Goal: Information Seeking & Learning: Learn about a topic

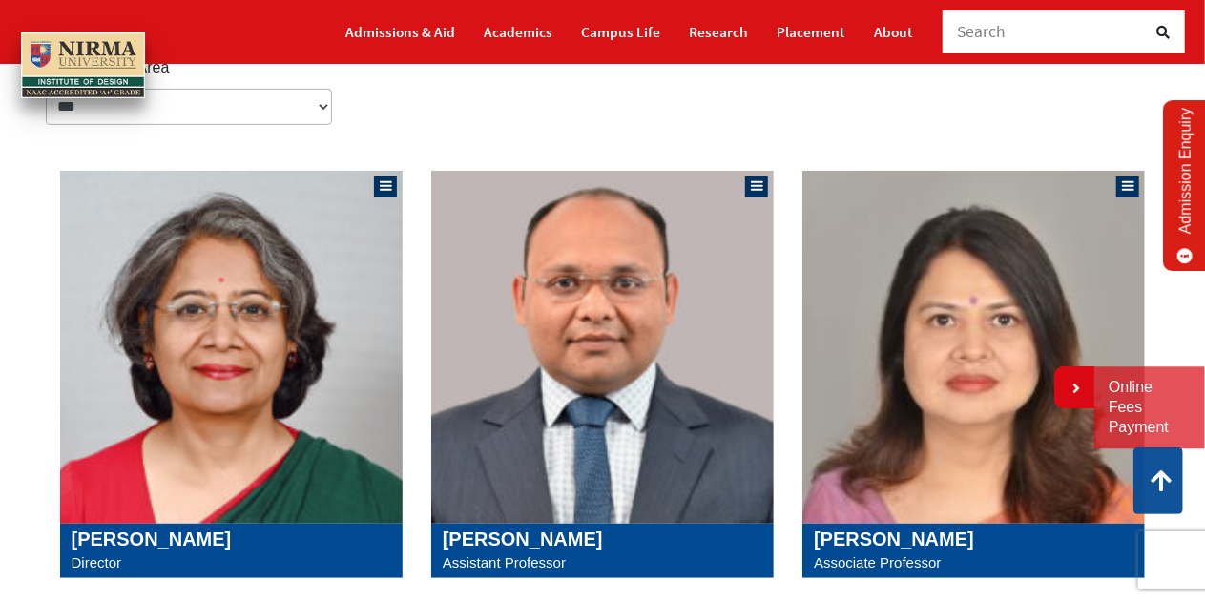
scroll to position [191, 0]
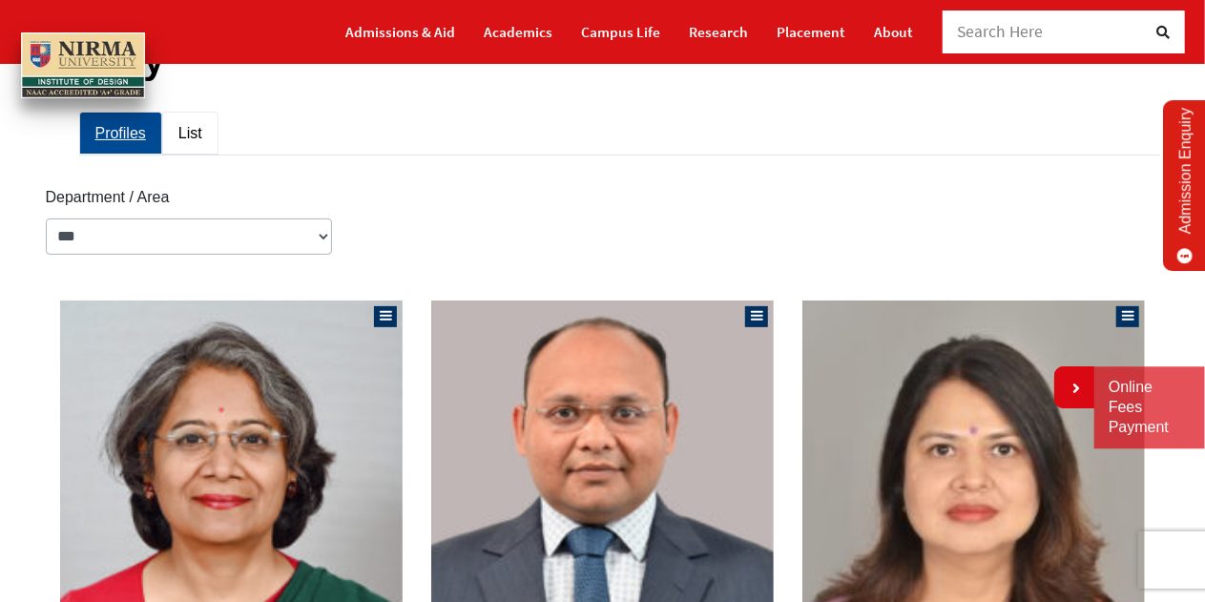
click at [194, 131] on link "List" at bounding box center [190, 133] width 56 height 43
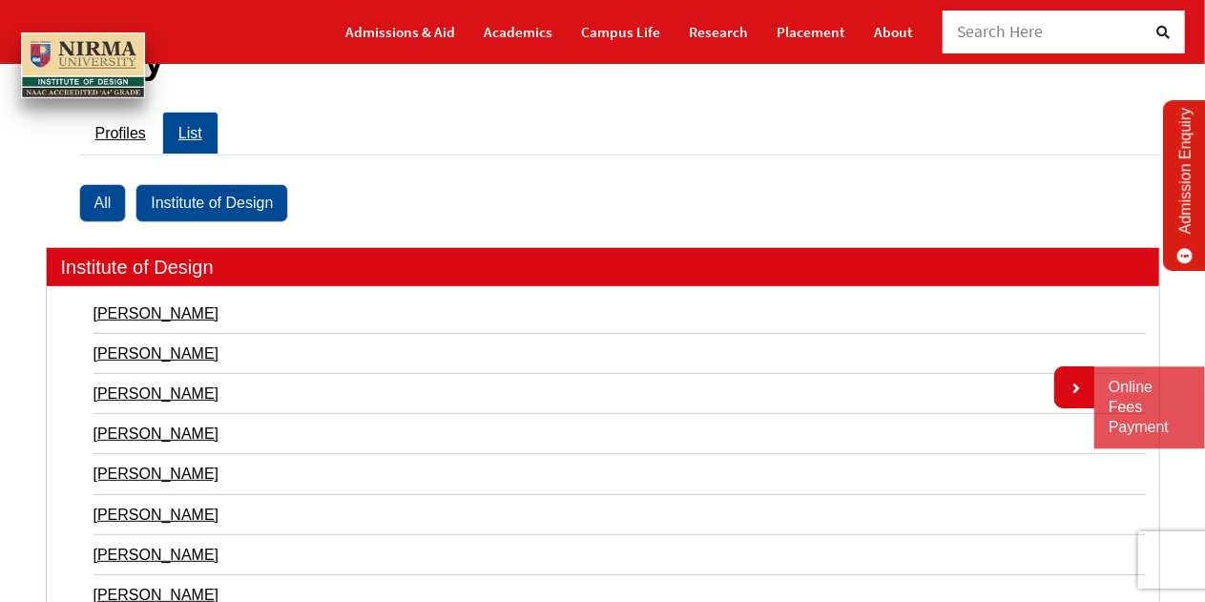
click at [202, 200] on link "Institute of Design" at bounding box center [212, 202] width 153 height 37
click at [118, 316] on link "Ajay Goyal" at bounding box center [620, 314] width 1053 height 26
click at [152, 356] on link "Kanupriya Taneja" at bounding box center [620, 354] width 1053 height 26
click at [193, 387] on link "Kishenkumar Patel" at bounding box center [620, 394] width 1053 height 26
click at [139, 429] on link "[PERSON_NAME]" at bounding box center [620, 434] width 1053 height 26
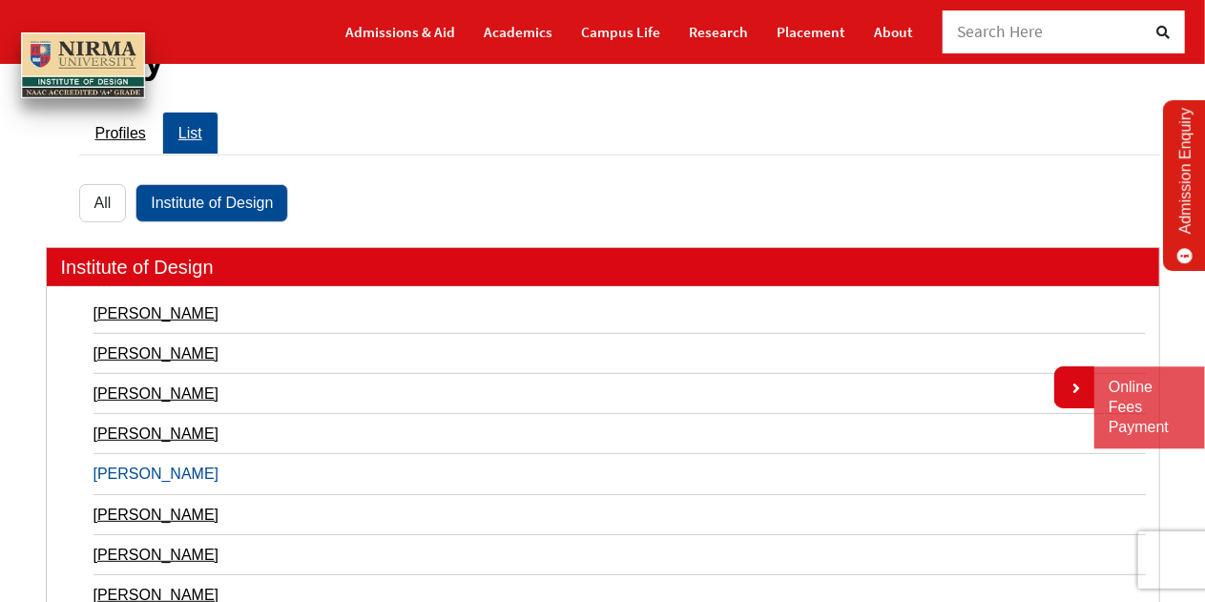
click at [142, 478] on link "Mona Gonsai" at bounding box center [620, 474] width 1053 height 26
click at [145, 512] on link "[PERSON_NAME]" at bounding box center [620, 515] width 1053 height 26
click at [144, 549] on link "Pradeep Sahu" at bounding box center [620, 555] width 1053 height 26
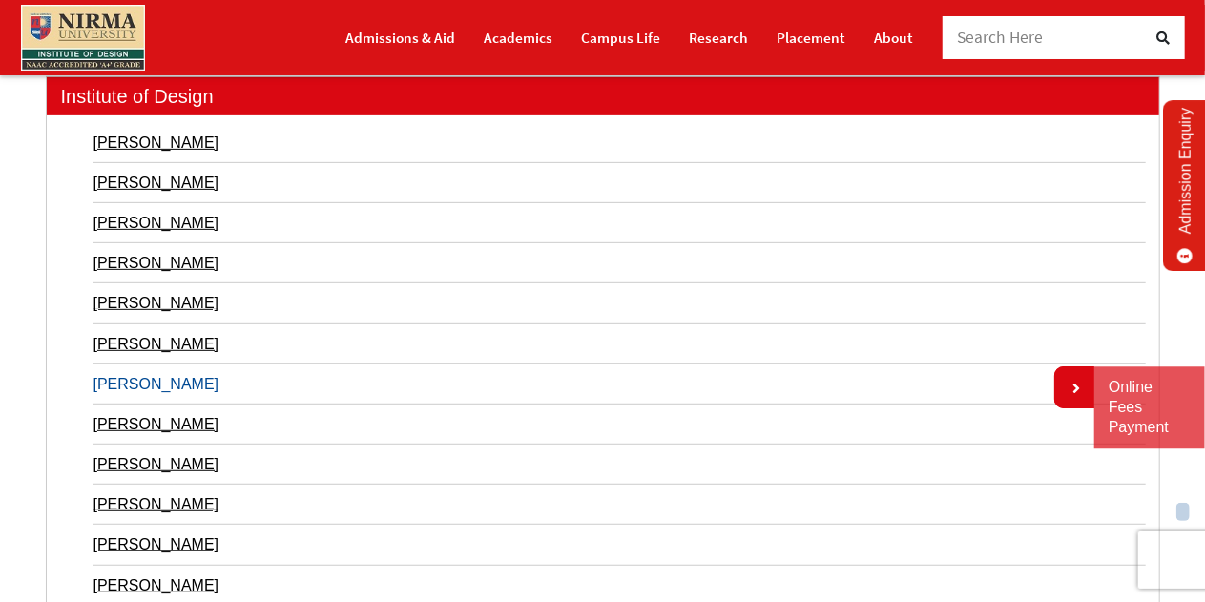
scroll to position [573, 0]
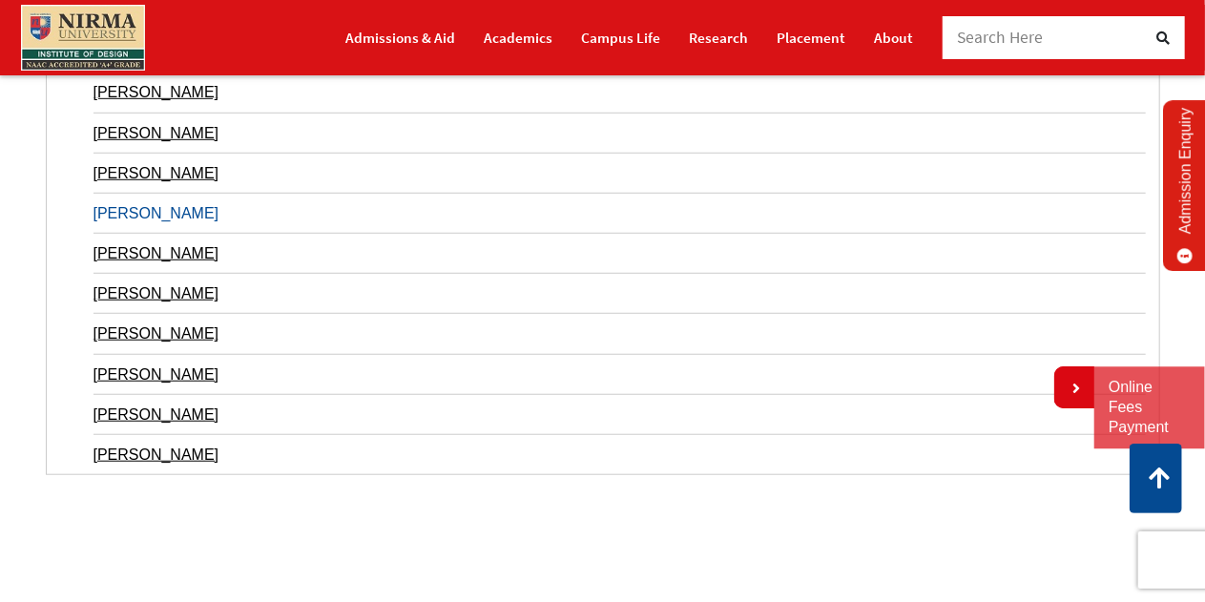
click at [157, 205] on link "[PERSON_NAME]" at bounding box center [620, 213] width 1053 height 26
click at [148, 252] on link "Saroj Kumar Das" at bounding box center [620, 254] width 1053 height 26
click at [137, 289] on link "Shree Kant" at bounding box center [620, 294] width 1053 height 26
click at [159, 331] on link "Snehal Balapure" at bounding box center [620, 334] width 1053 height 26
click at [163, 377] on link "Sangita Shroff" at bounding box center [620, 375] width 1053 height 26
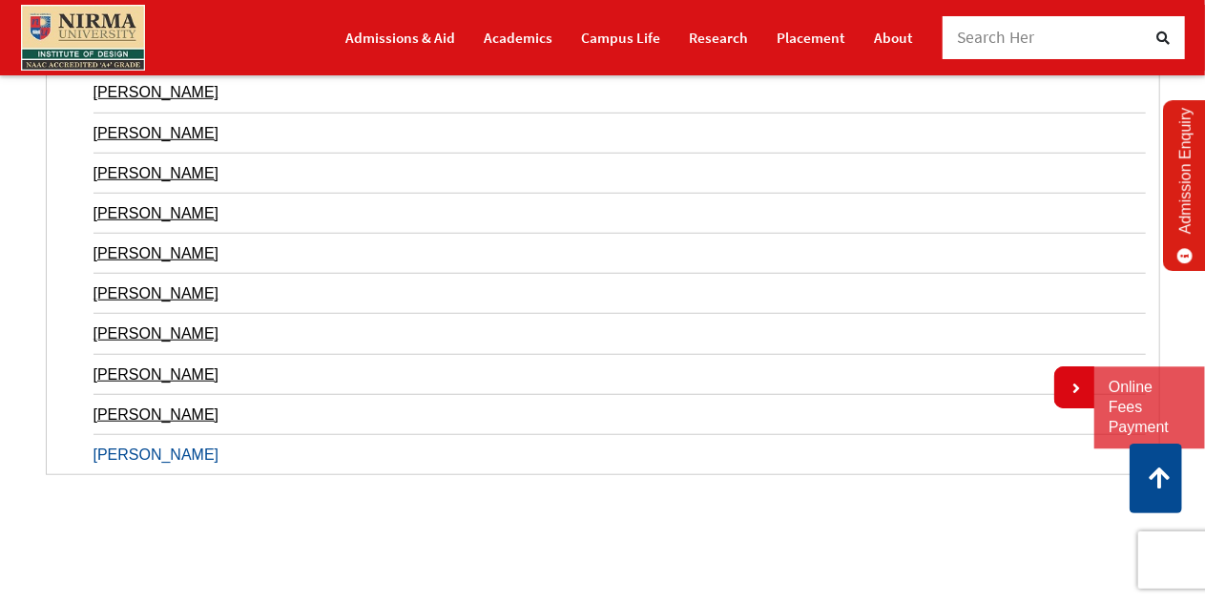
click at [144, 445] on link "Sushil K Yati" at bounding box center [620, 455] width 1053 height 26
click at [158, 415] on link "Suchitra Balasubrahmanyan" at bounding box center [620, 415] width 1053 height 26
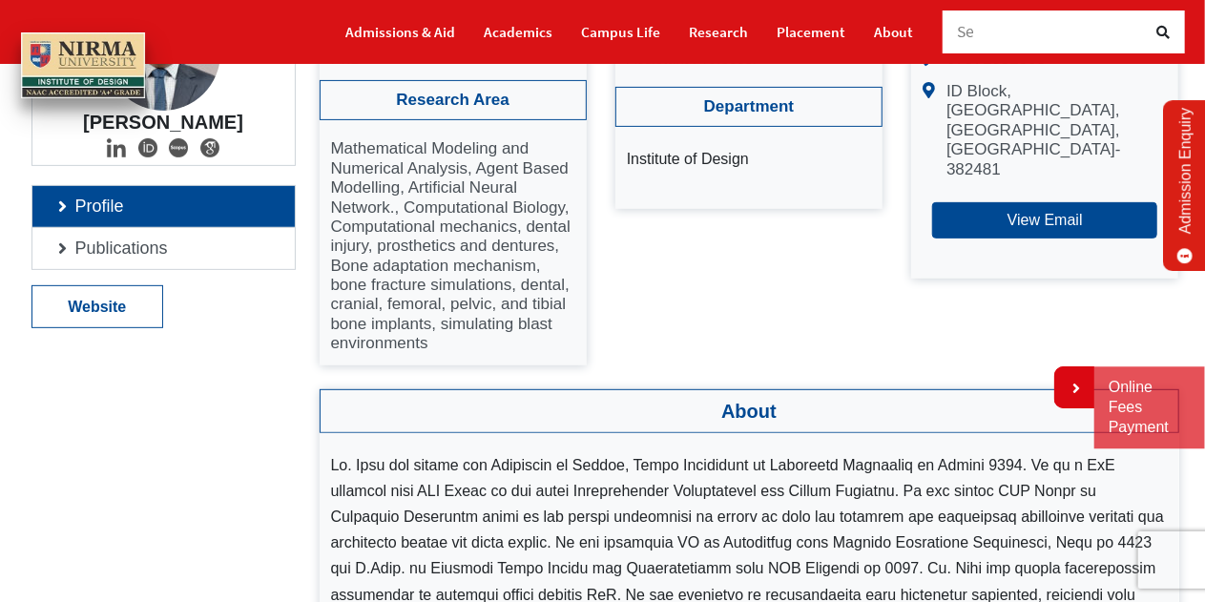
scroll to position [286, 0]
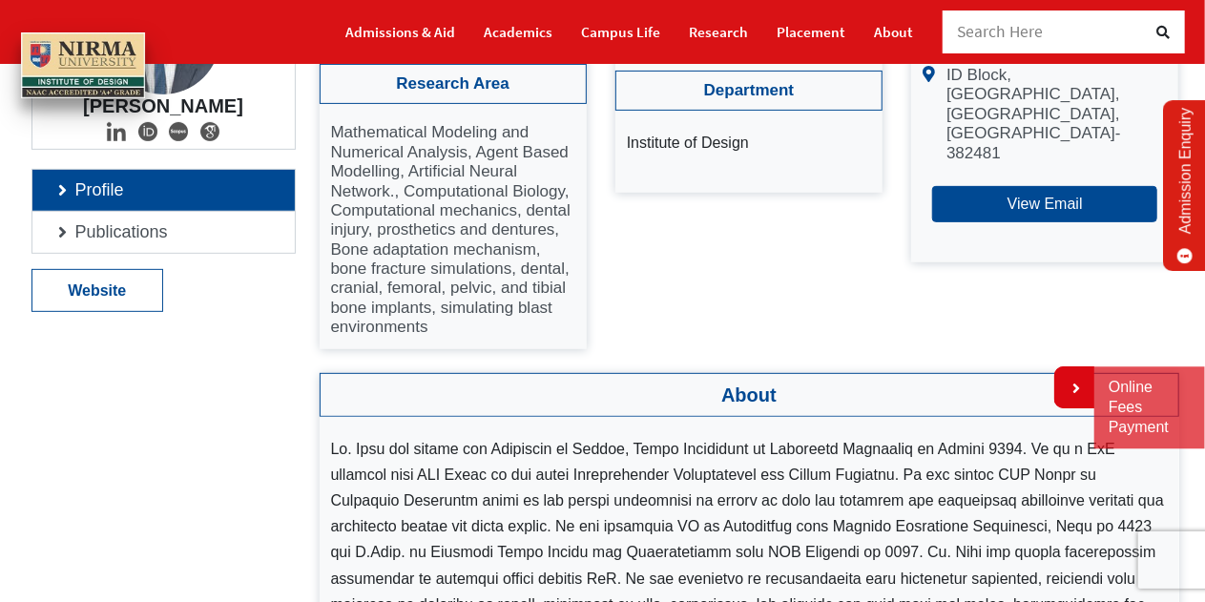
drag, startPoint x: 353, startPoint y: 169, endPoint x: 479, endPoint y: 300, distance: 181.6
click at [479, 300] on p "Mathematical Modeling and Numerical Analysis, Agent Based Modelling, Artificial…" at bounding box center [453, 230] width 244 height 214
click at [422, 235] on p "Mathematical Modeling and Numerical Analysis, Agent Based Modelling, Artificial…" at bounding box center [453, 230] width 244 height 214
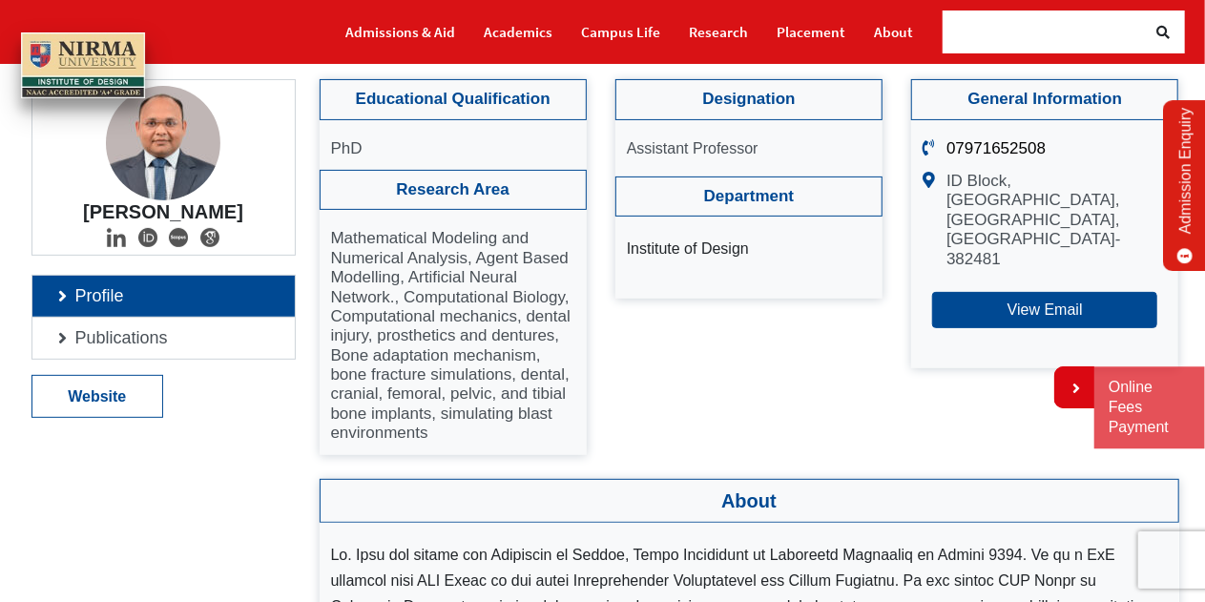
scroll to position [191, 0]
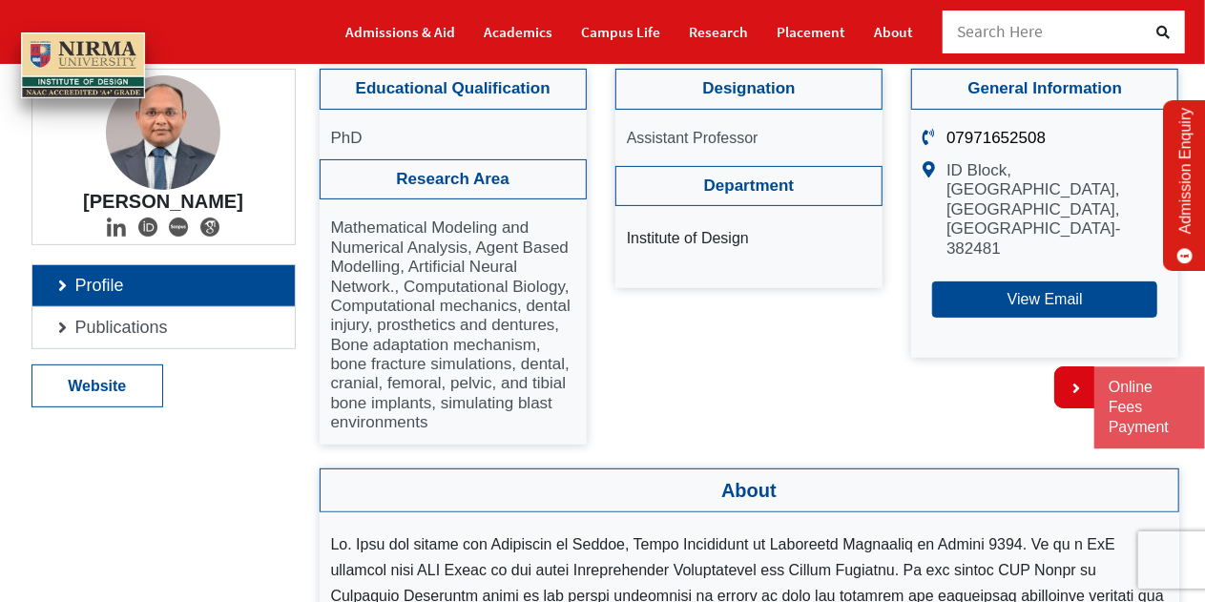
click at [80, 450] on div "Ajay Goyal Profile Publications Website" at bounding box center [163, 511] width 293 height 884
click at [82, 392] on link "Website" at bounding box center [97, 386] width 131 height 41
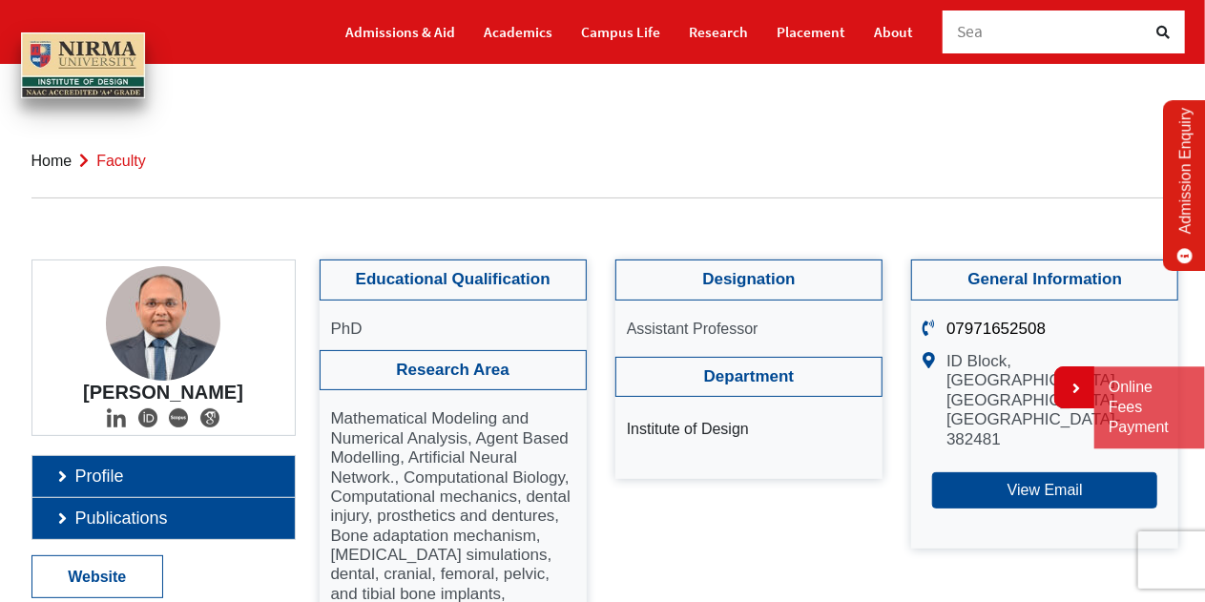
click at [130, 509] on link "Publications" at bounding box center [163, 518] width 262 height 41
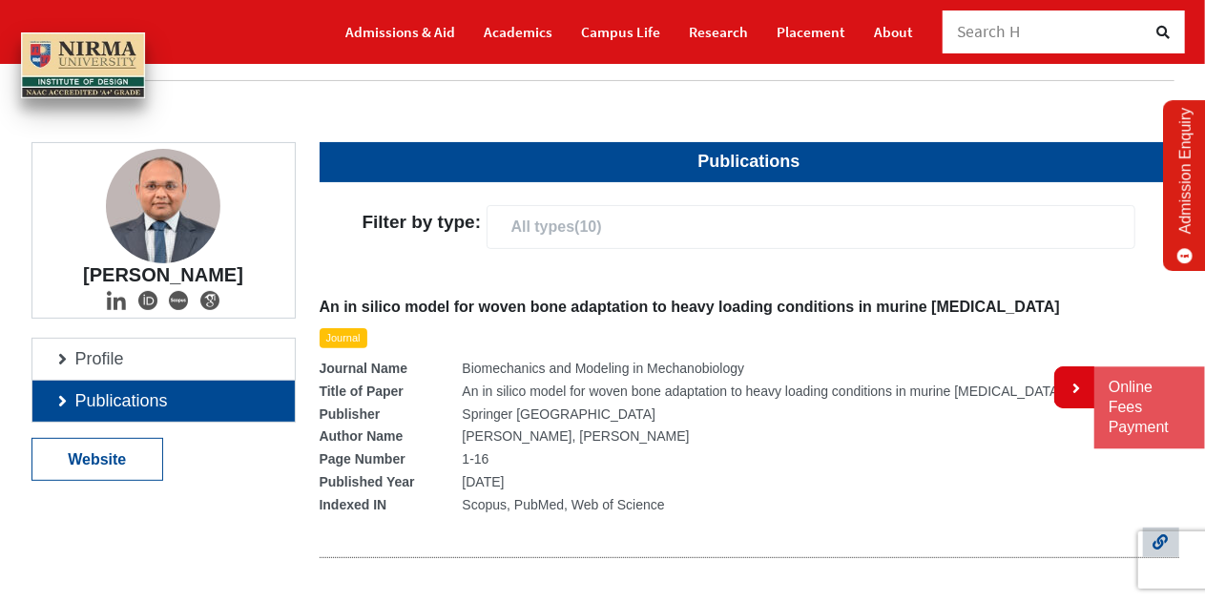
scroll to position [191, 0]
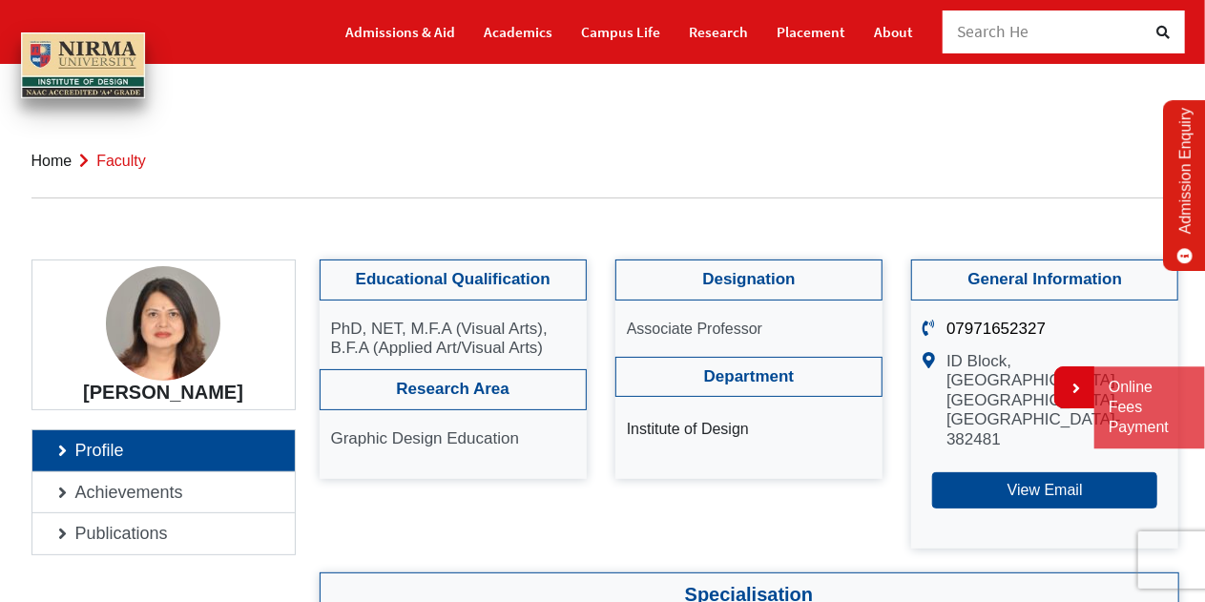
drag, startPoint x: 330, startPoint y: 323, endPoint x: 542, endPoint y: 345, distance: 213.0
click at [542, 345] on ul "PhD, NET, M.F.A (Visual Arts), B.F.A (Applied Art/Visual Arts)" at bounding box center [453, 336] width 267 height 70
click at [542, 345] on p "PhD, NET, M.F.A (Visual Arts), B.F.A (Applied Art/Visual Arts)" at bounding box center [453, 339] width 244 height 39
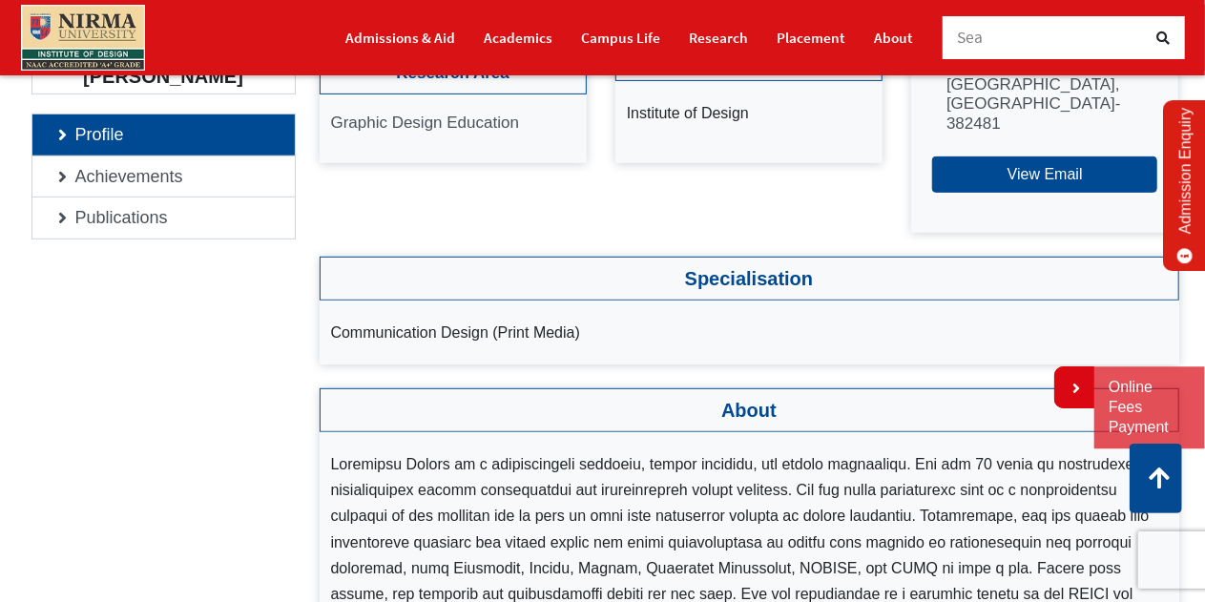
scroll to position [286, 0]
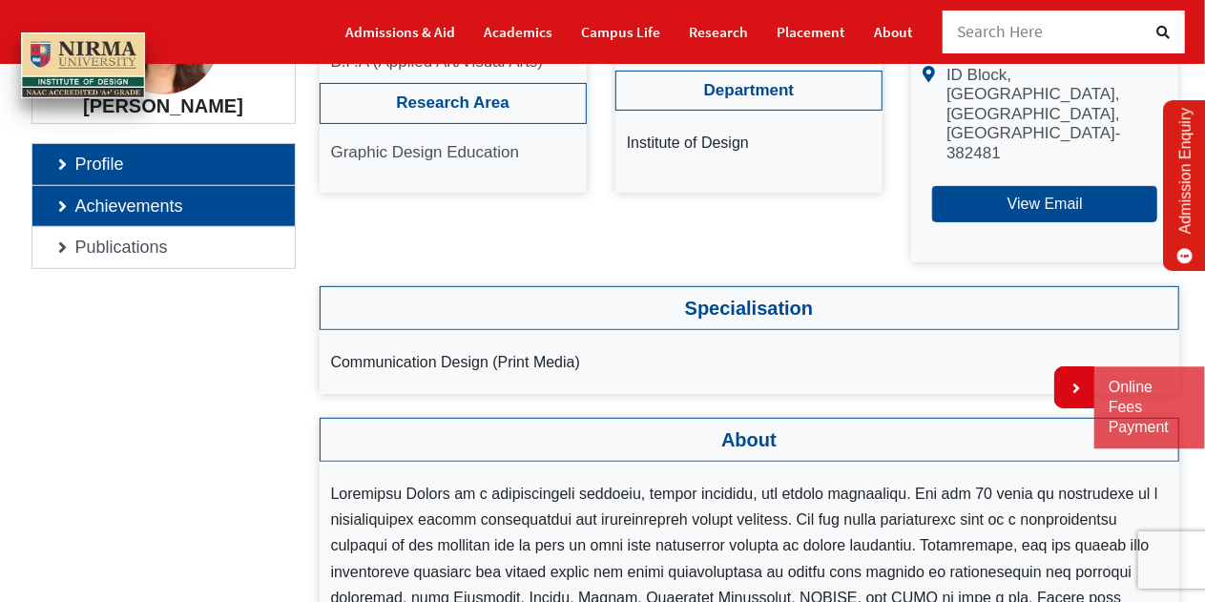
click at [126, 205] on link "Achievements" at bounding box center [163, 206] width 262 height 41
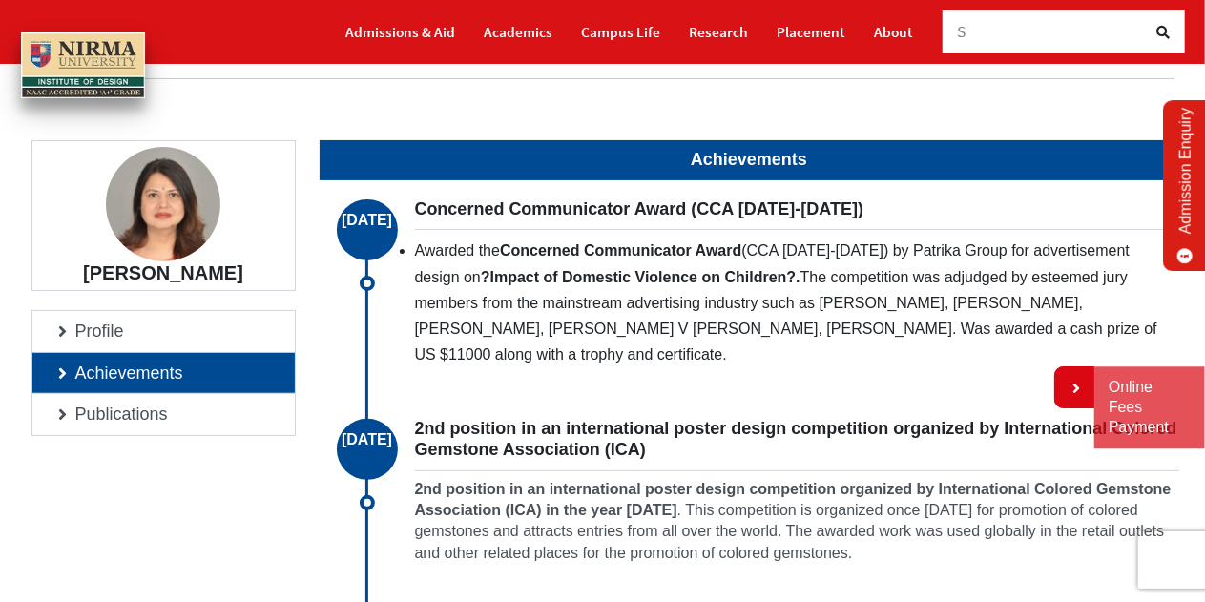
scroll to position [95, 0]
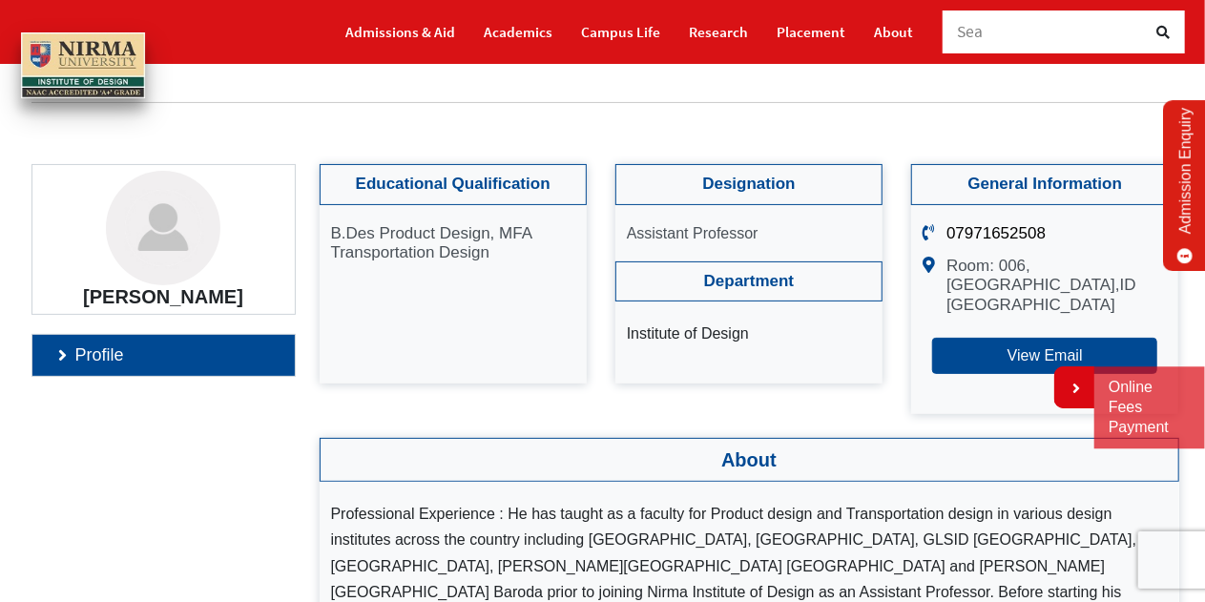
scroll to position [286, 0]
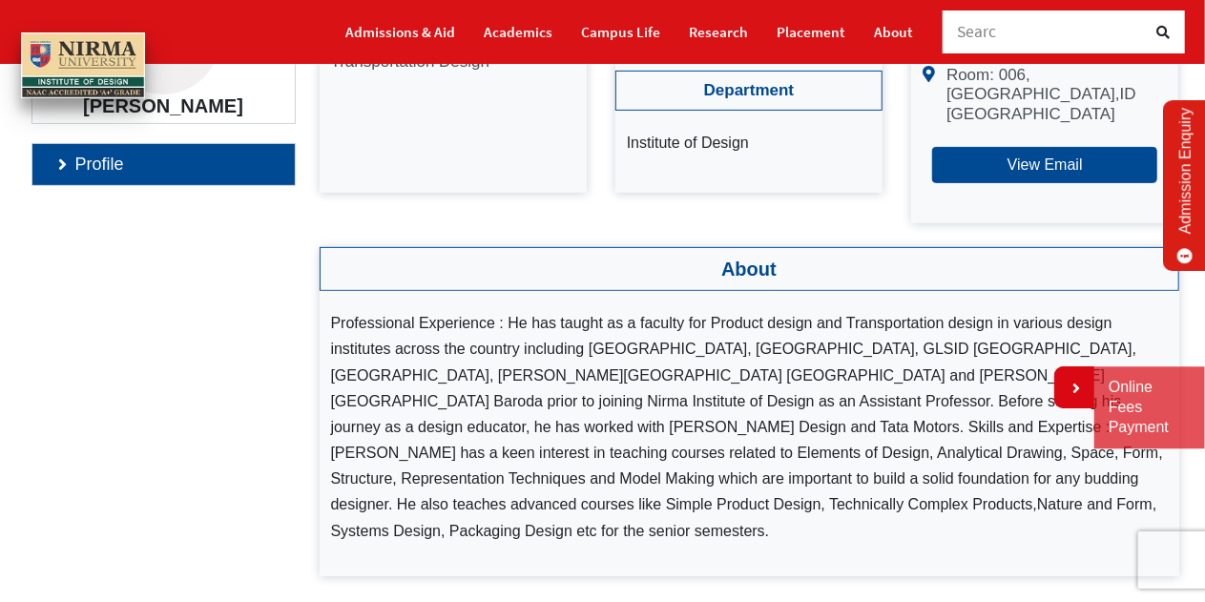
drag, startPoint x: 517, startPoint y: 349, endPoint x: 739, endPoint y: 350, distance: 221.4
click at [683, 350] on li "Professional Experience : He has taught as a faculty for Product design and Tra…" at bounding box center [749, 427] width 837 height 234
drag, startPoint x: 739, startPoint y: 350, endPoint x: 947, endPoint y: 351, distance: 208.1
click at [939, 351] on li "Professional Experience : He has taught as a faculty for Product design and Tra…" at bounding box center [749, 427] width 837 height 234
drag, startPoint x: 343, startPoint y: 387, endPoint x: 829, endPoint y: 485, distance: 496.4
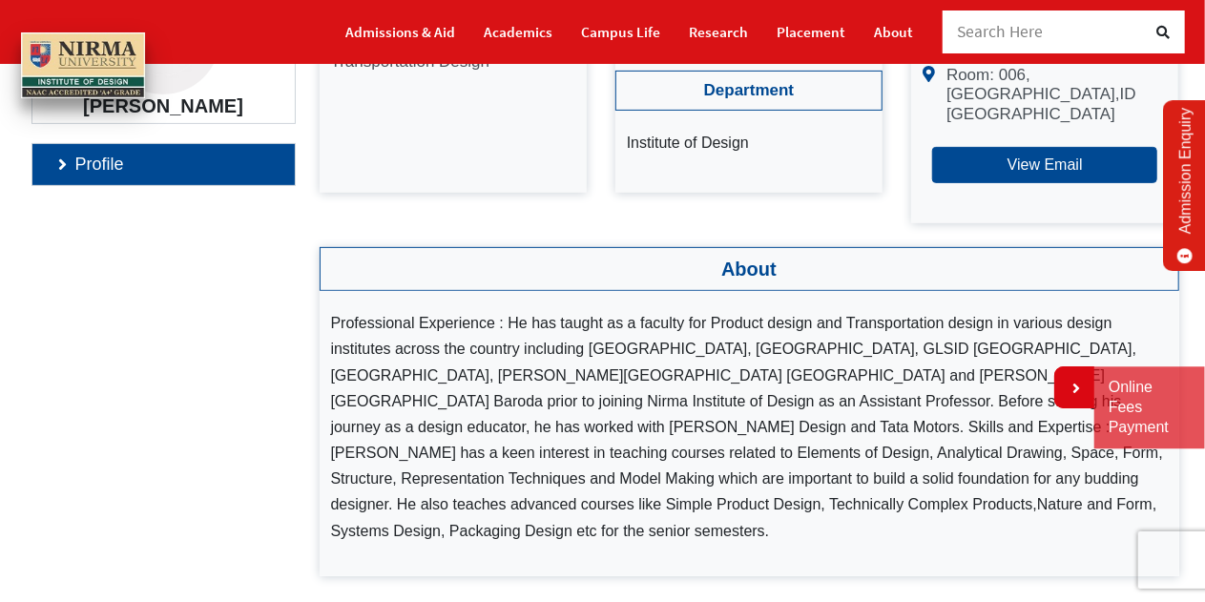
click at [818, 481] on li "Professional Experience : He has taught as a faculty for Product design and Tra…" at bounding box center [749, 427] width 837 height 234
drag, startPoint x: 466, startPoint y: 371, endPoint x: 878, endPoint y: 374, distance: 412.3
click at [878, 374] on li "Professional Experience : He has taught as a faculty for Product design and Tra…" at bounding box center [749, 427] width 837 height 234
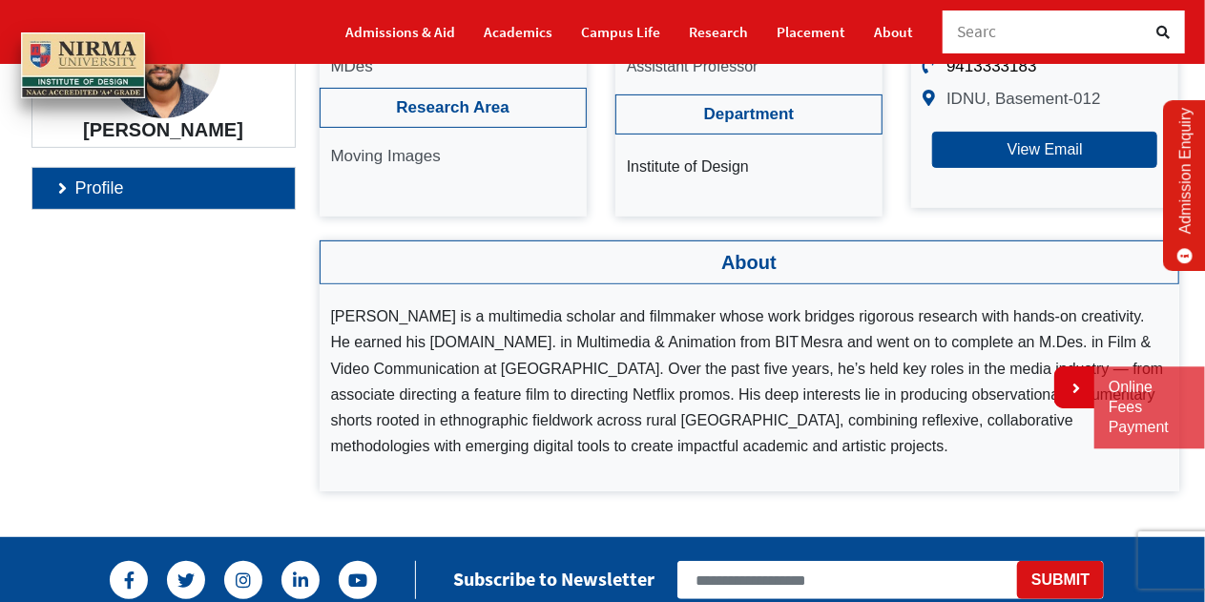
scroll to position [286, 0]
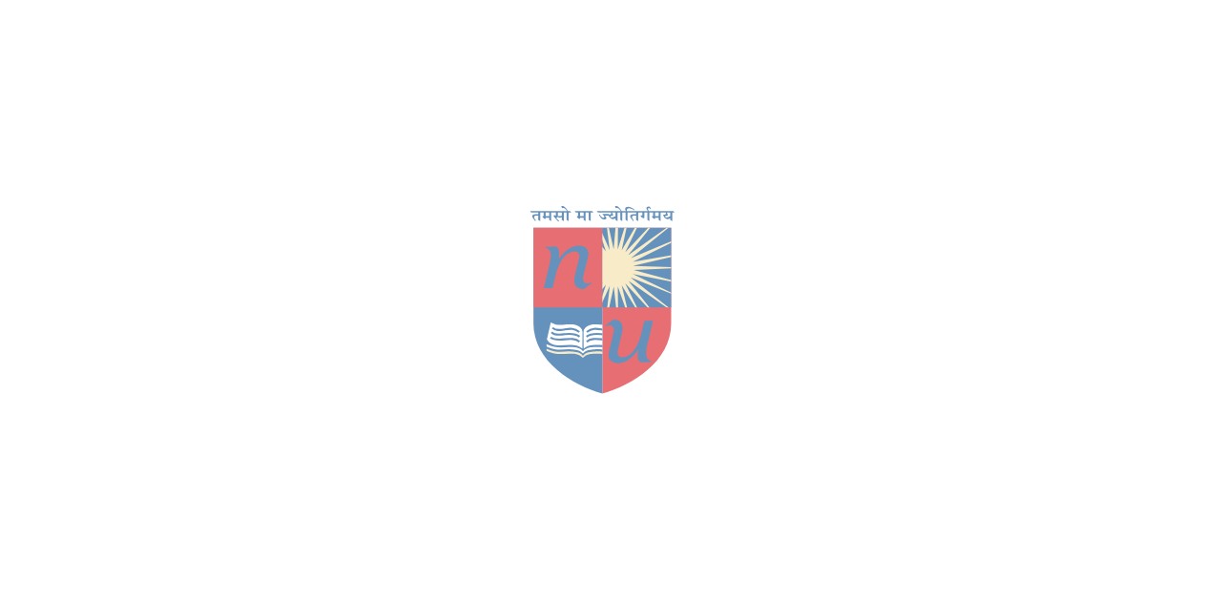
scroll to position [191, 0]
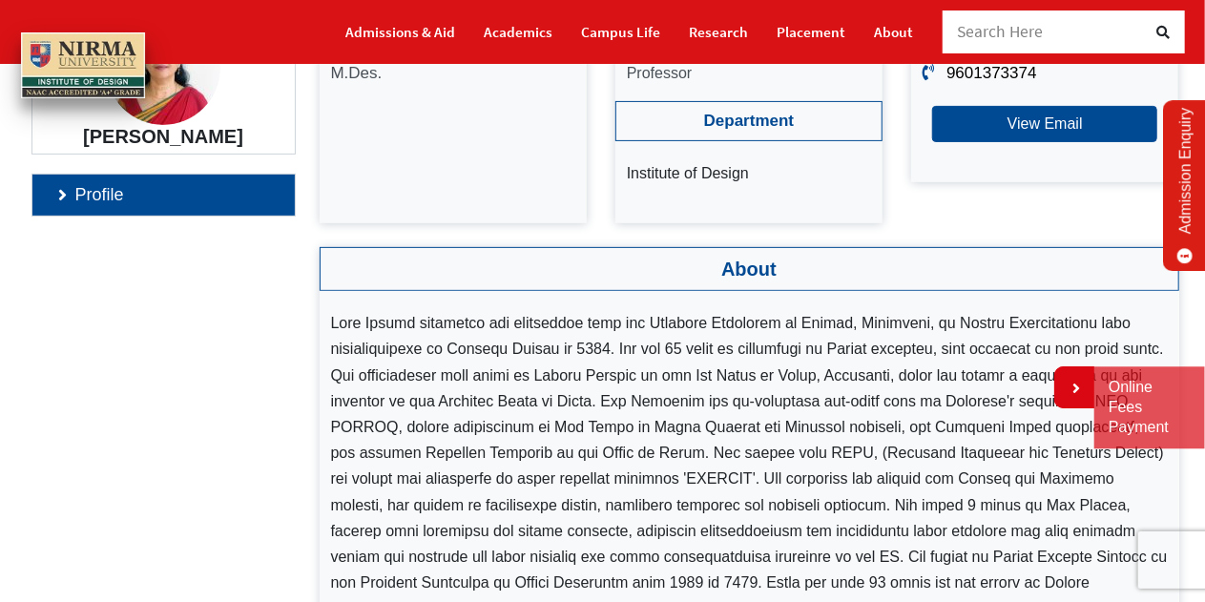
scroll to position [286, 0]
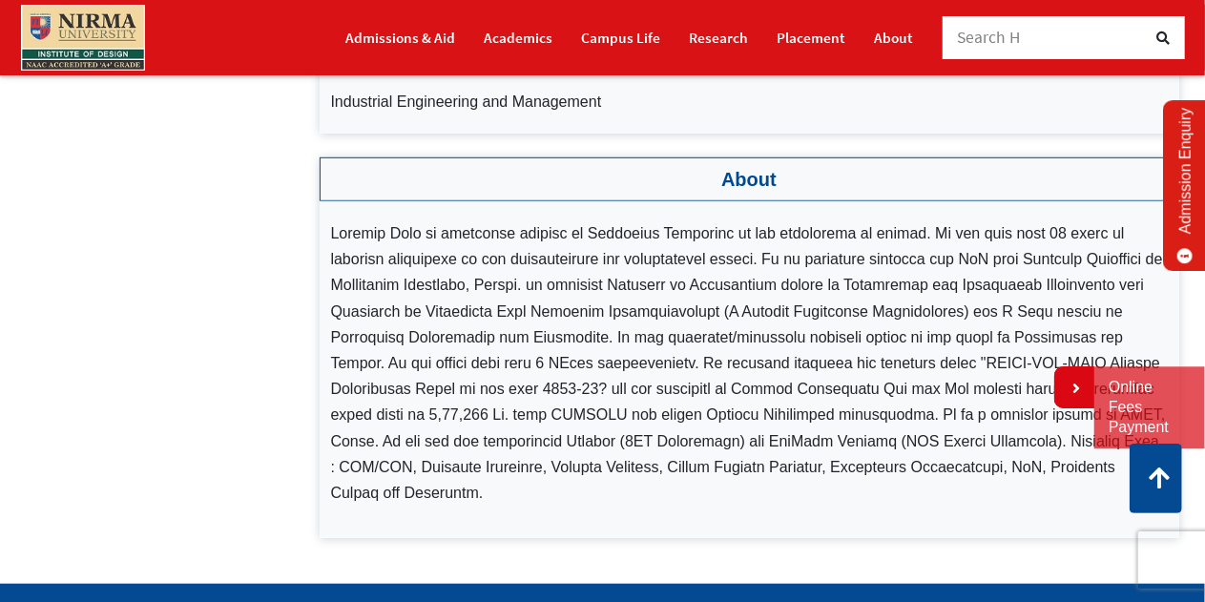
scroll to position [573, 0]
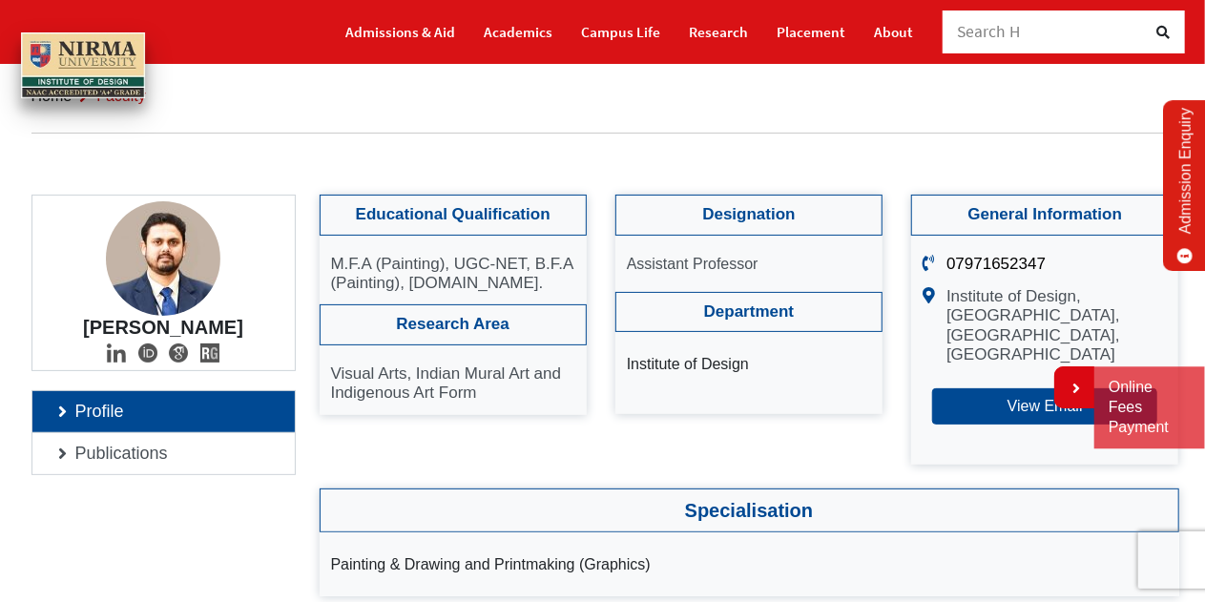
scroll to position [95, 0]
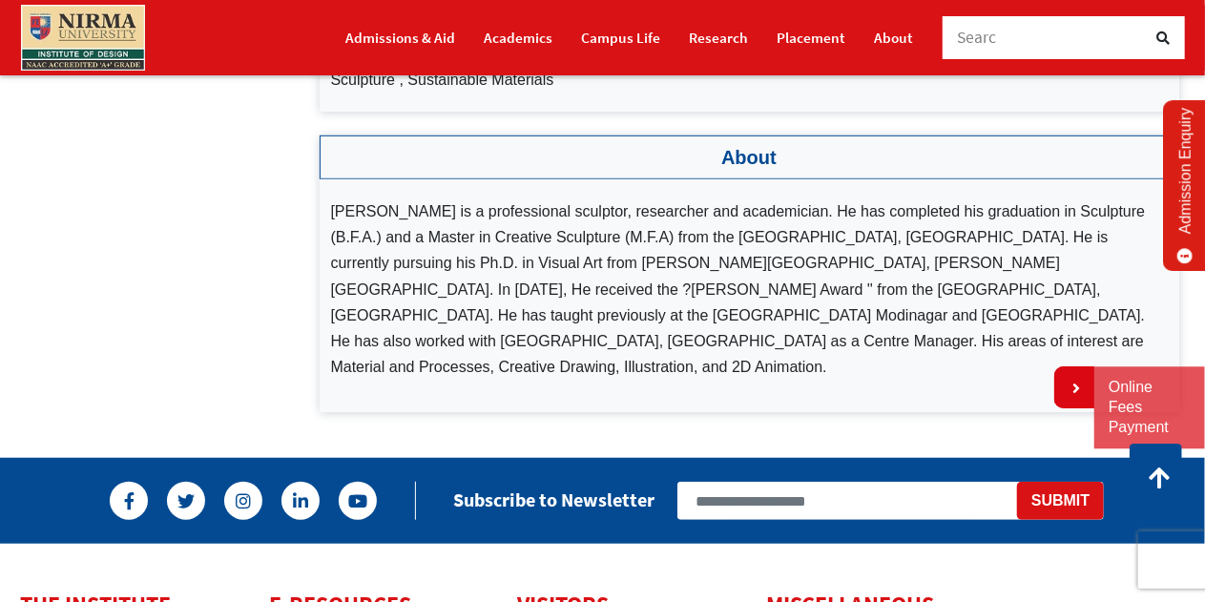
scroll to position [573, 0]
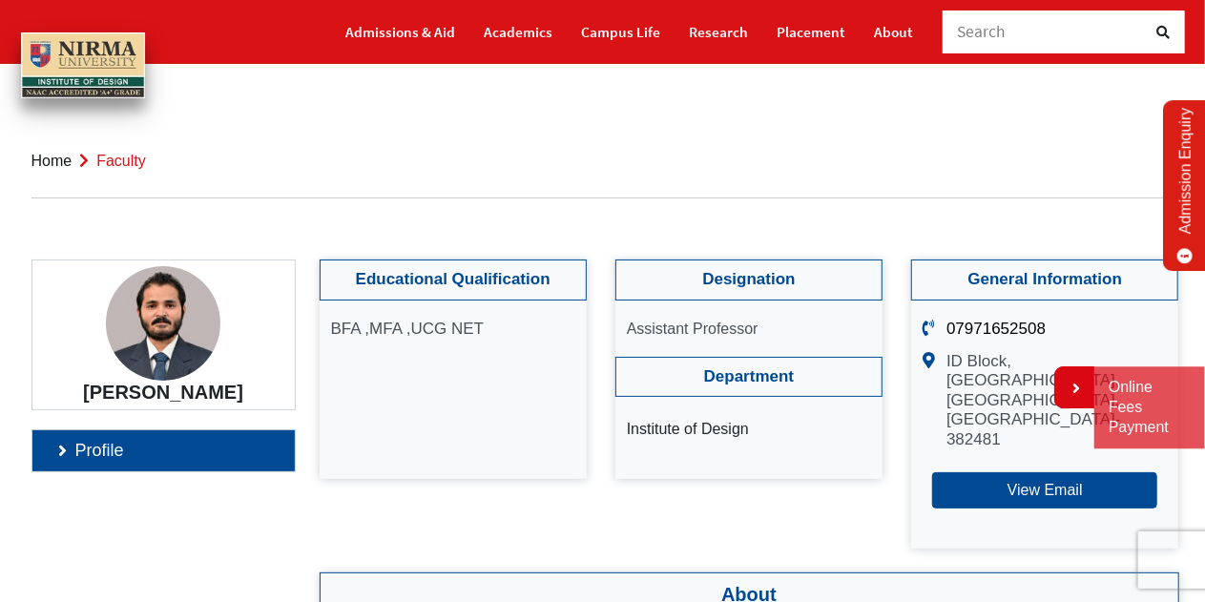
click at [281, 512] on div "Shree Kant Profile" at bounding box center [163, 542] width 293 height 564
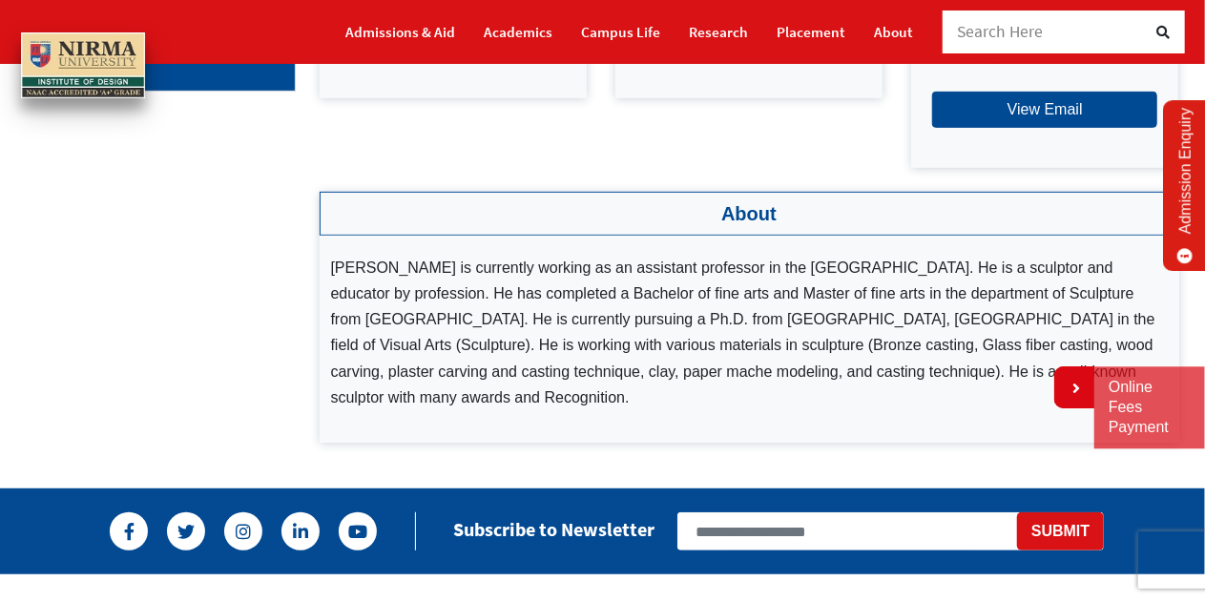
scroll to position [382, 0]
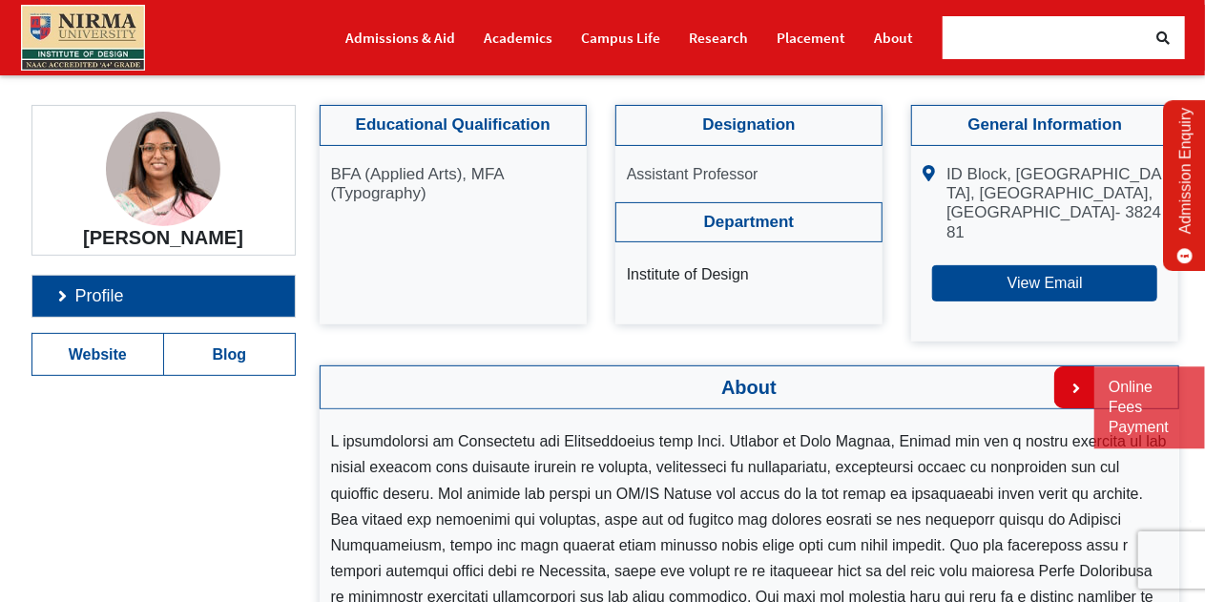
scroll to position [382, 0]
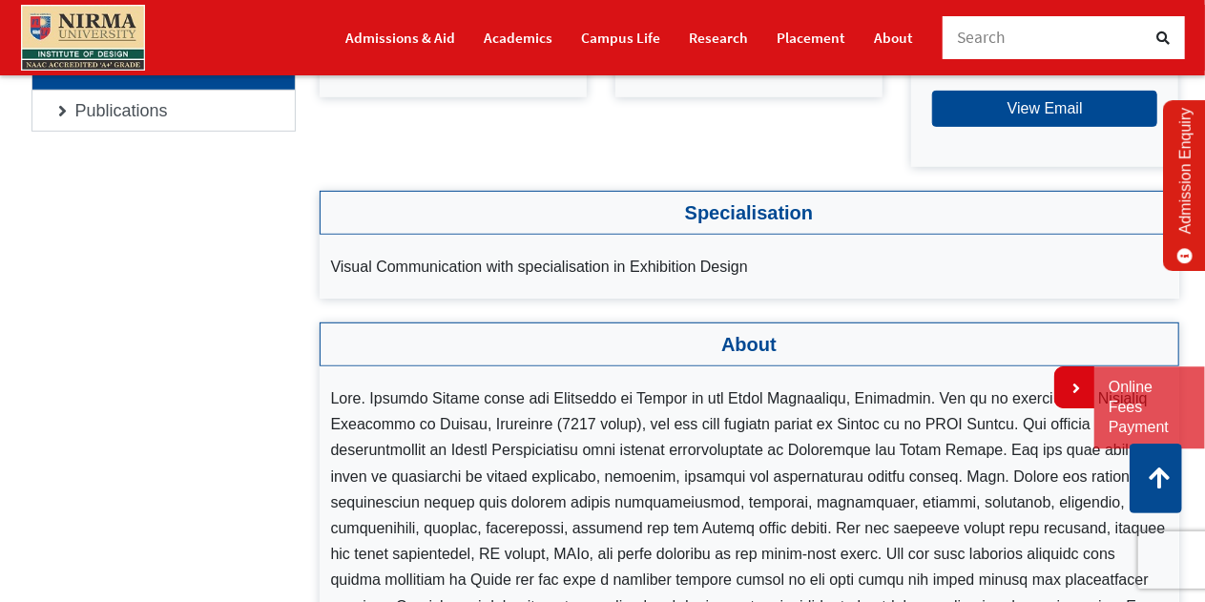
scroll to position [477, 0]
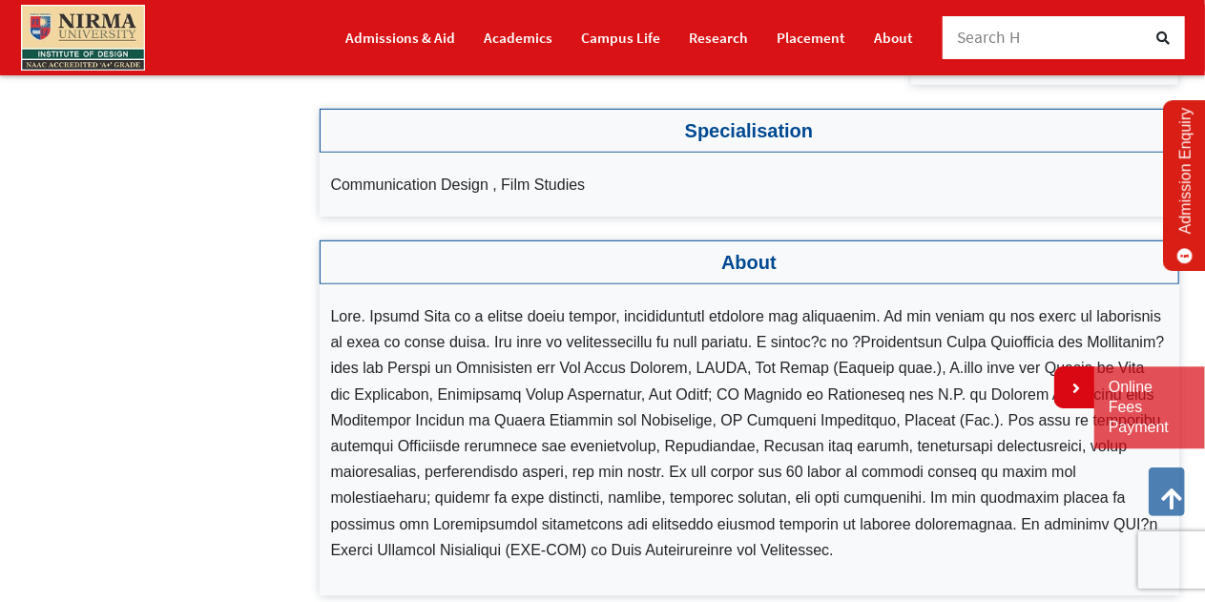
scroll to position [477, 0]
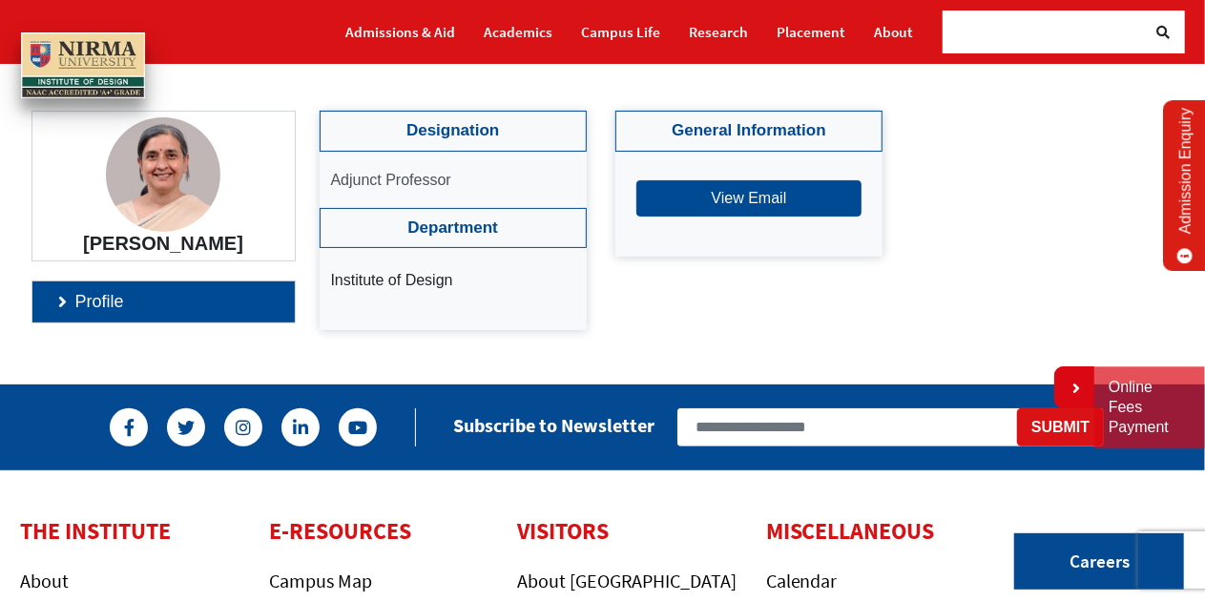
scroll to position [95, 0]
